Goal: Navigation & Orientation: Find specific page/section

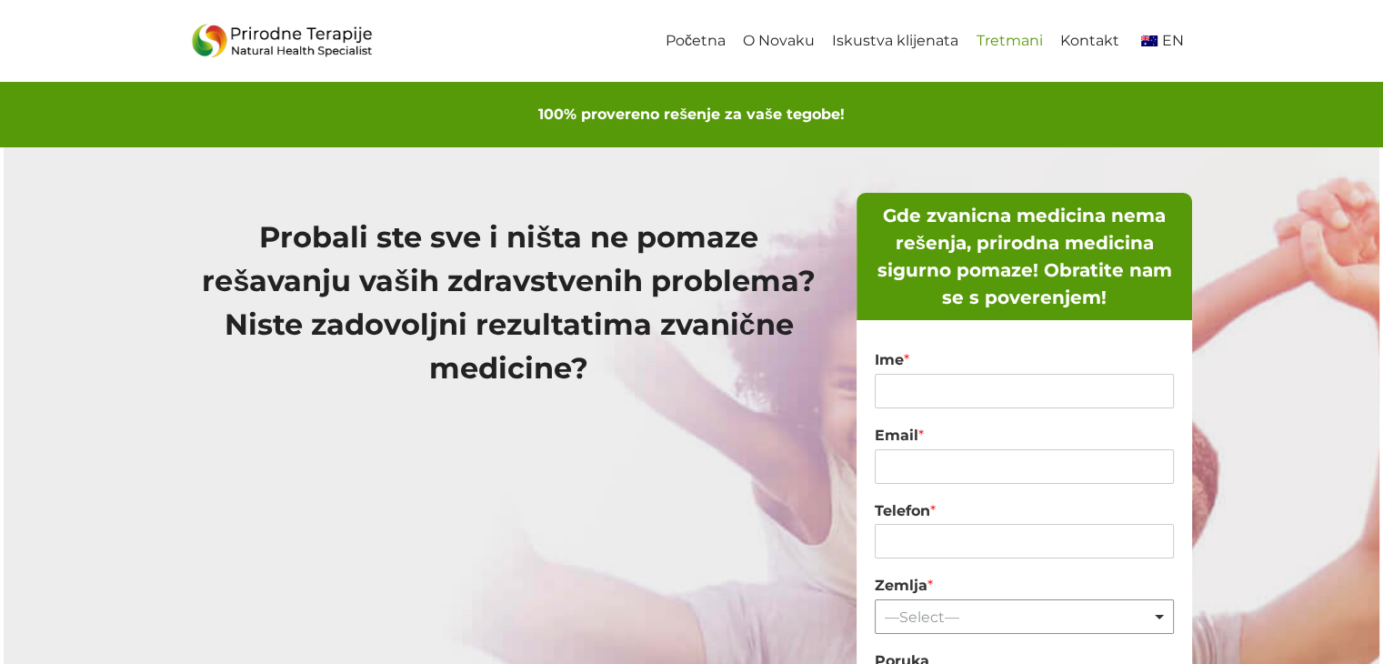
click at [1028, 43] on link "Tretmani" at bounding box center [1009, 41] width 84 height 41
